Goal: Register for event/course

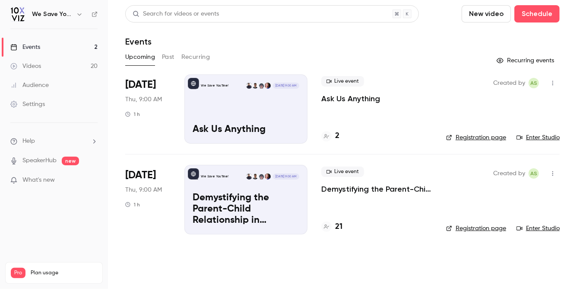
click at [344, 191] on p "Demystifying the Parent-Child Relationship in Smartsheet – Debate at the Dinner…" at bounding box center [377, 189] width 111 height 10
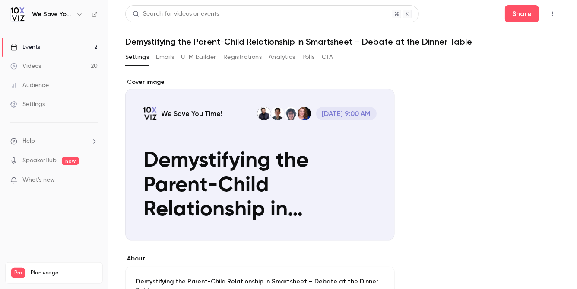
click at [34, 46] on div "Events" at bounding box center [25, 47] width 30 height 9
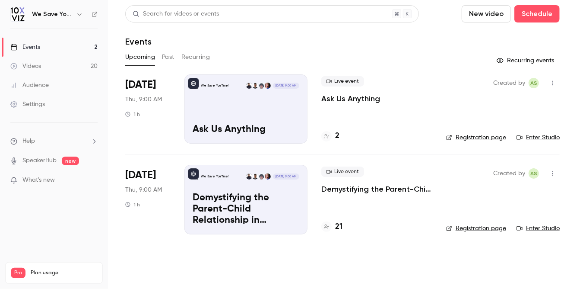
click at [469, 226] on link "Registration page" at bounding box center [477, 228] width 60 height 9
